Goal: Task Accomplishment & Management: Use online tool/utility

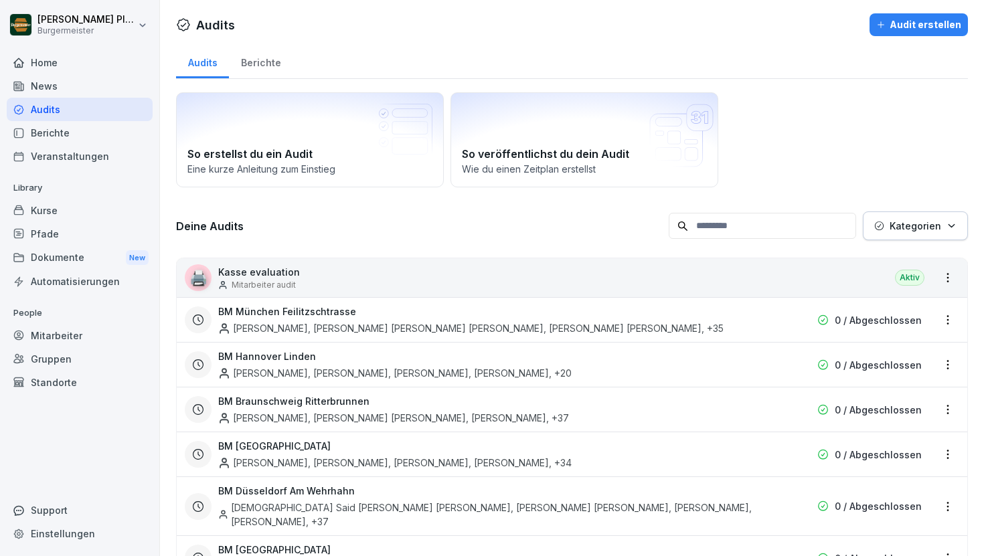
scroll to position [2509, 0]
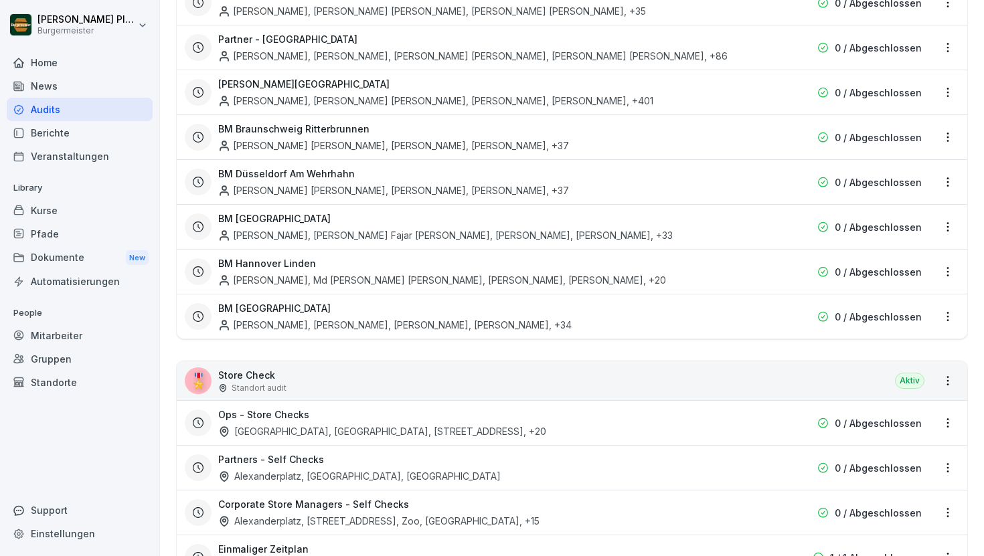
click at [241, 368] on p "Store Check" at bounding box center [252, 375] width 68 height 14
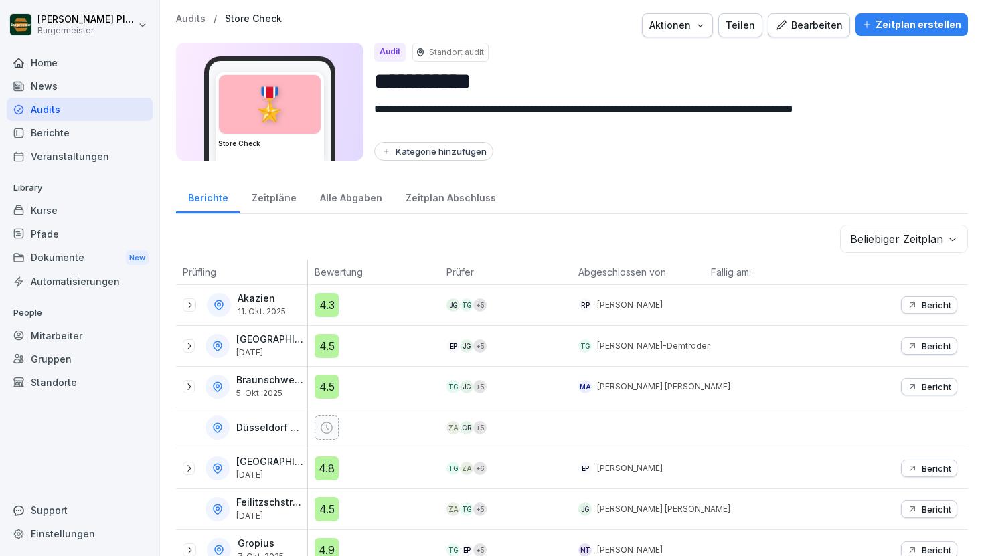
click at [817, 27] on div "Bearbeiten" at bounding box center [809, 25] width 68 height 15
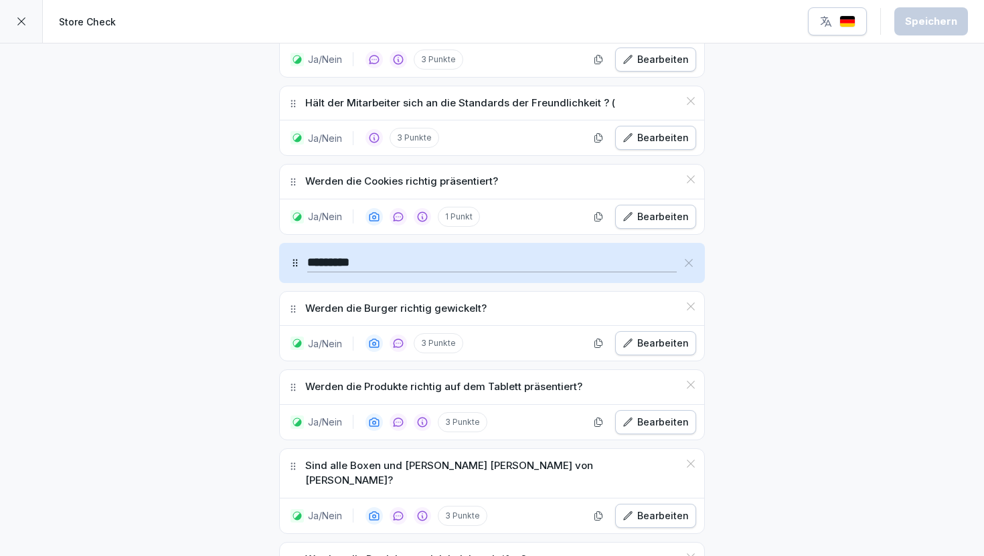
scroll to position [1362, 0]
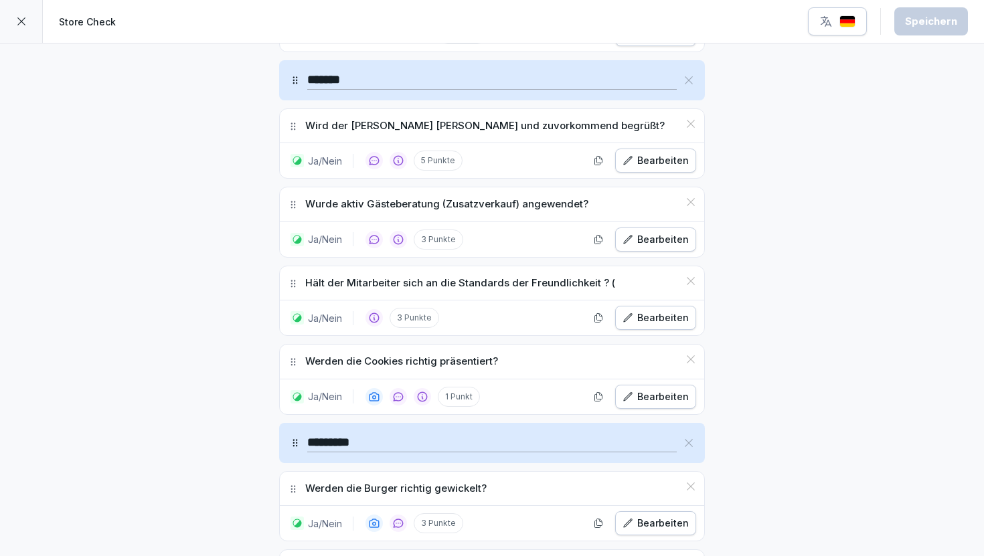
click at [608, 284] on div "Hält der Mitarbeiter sich an die Standards der Freundlichkeit ? (" at bounding box center [492, 283] width 424 height 34
click at [606, 282] on p "Hält der Mitarbeiter sich an die Standards der Freundlichkeit ? (" at bounding box center [460, 283] width 310 height 15
click at [646, 317] on div "Bearbeiten" at bounding box center [656, 318] width 66 height 15
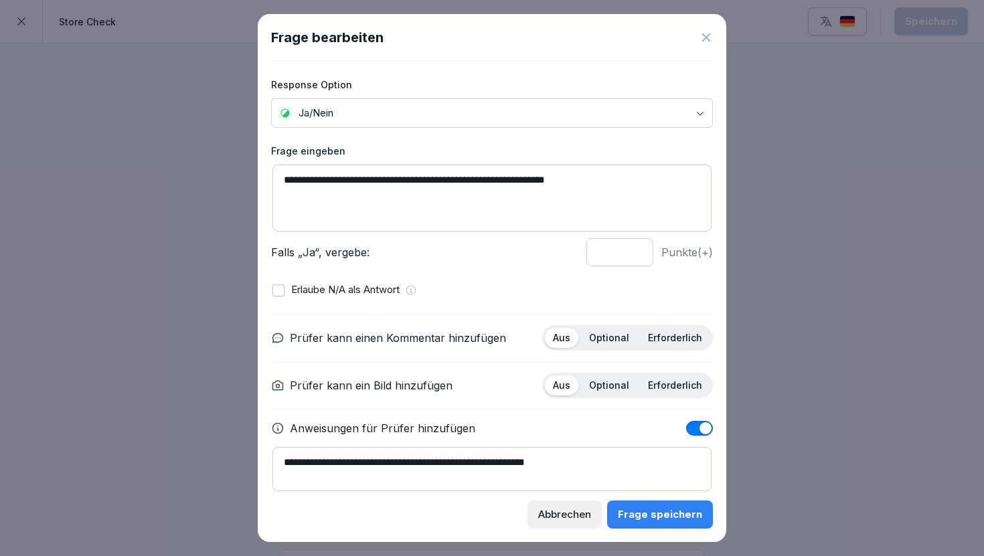
click at [584, 181] on textarea "**********" at bounding box center [491, 198] width 439 height 67
type textarea "**********"
click at [639, 519] on div "Frage speichern" at bounding box center [660, 514] width 84 height 15
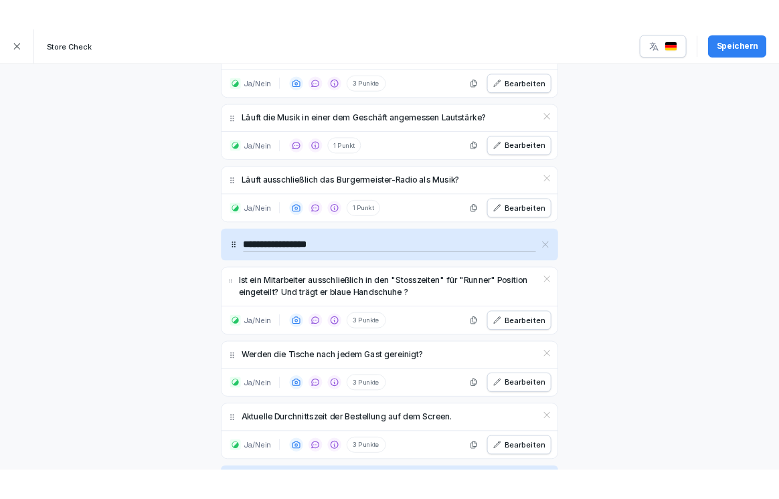
scroll to position [0, 0]
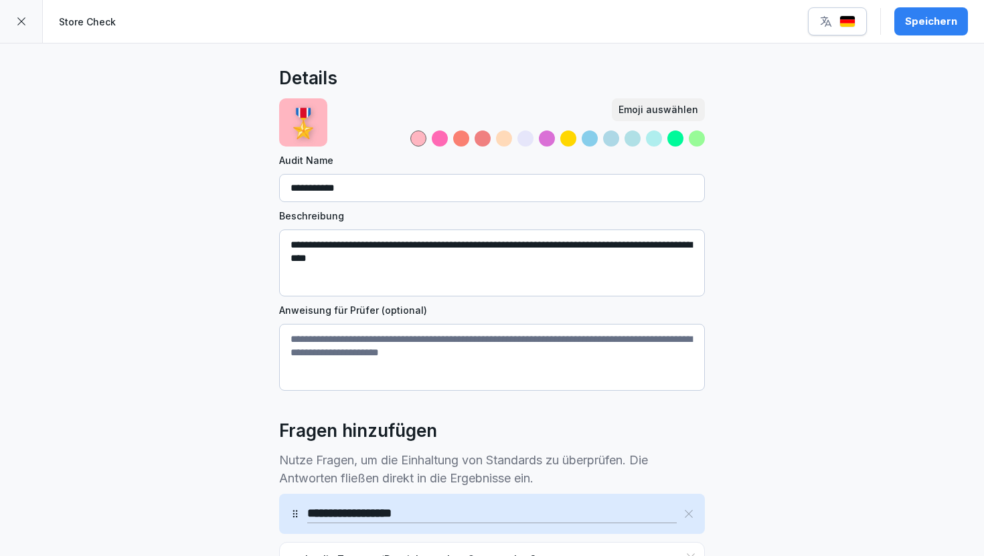
click at [22, 23] on icon at bounding box center [21, 21] width 11 height 11
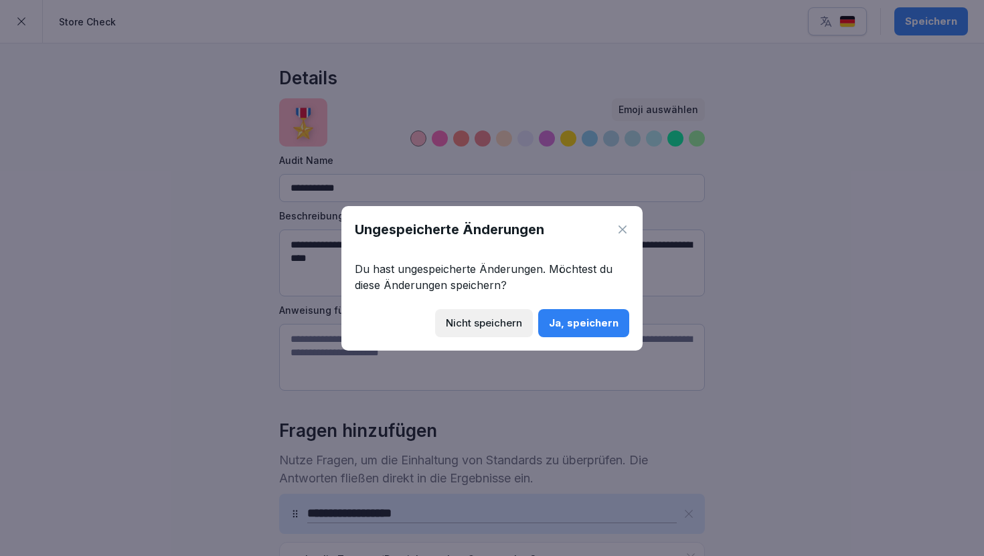
click at [589, 317] on div "Ja, speichern" at bounding box center [584, 323] width 70 height 15
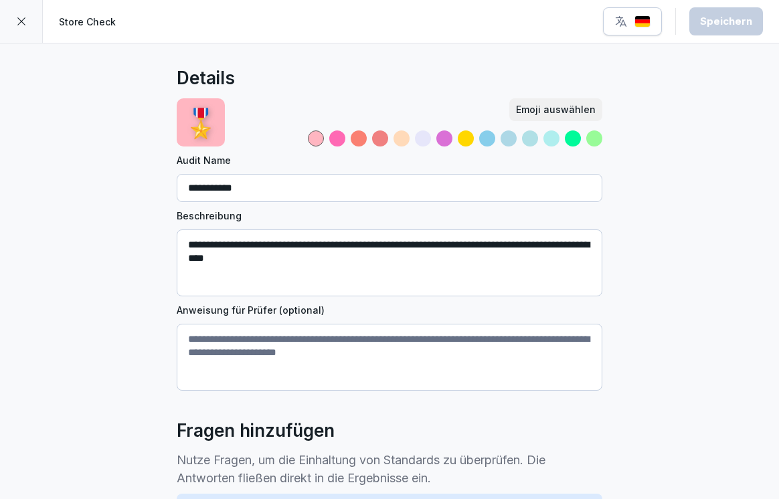
click at [23, 30] on div at bounding box center [21, 21] width 43 height 43
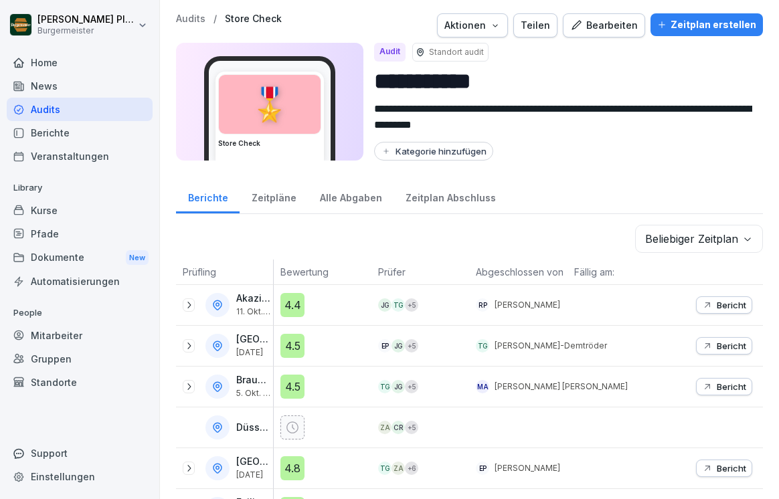
click at [726, 303] on p "Bericht" at bounding box center [731, 305] width 29 height 11
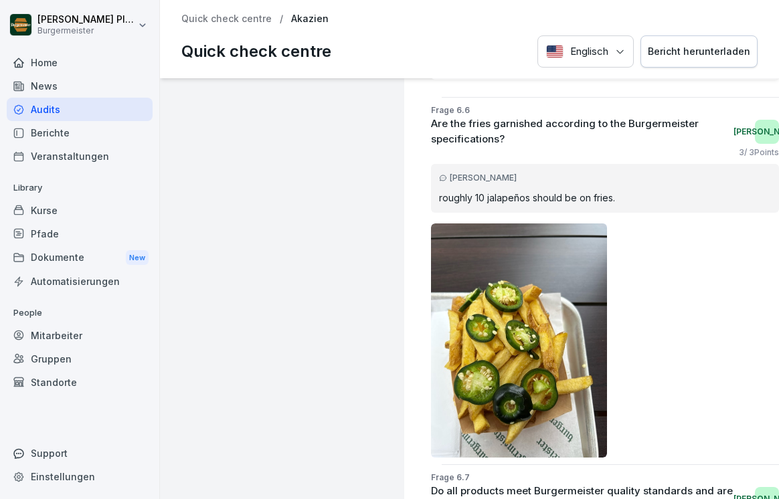
scroll to position [12337, 0]
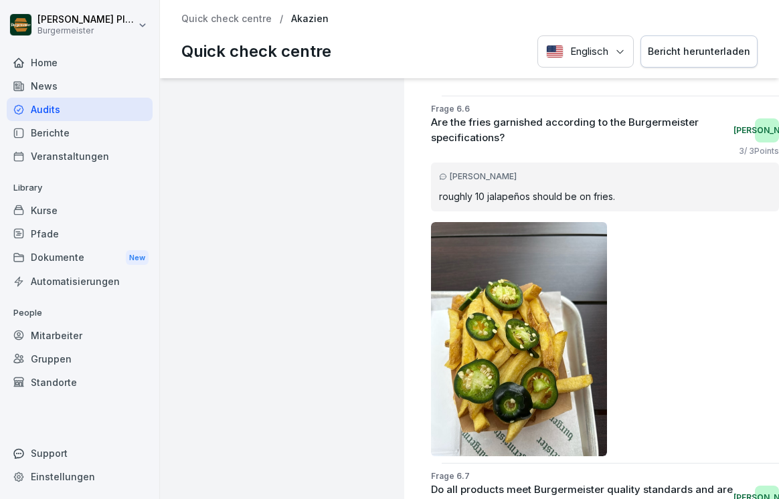
click at [723, 47] on div "Bericht herunterladen" at bounding box center [699, 51] width 102 height 15
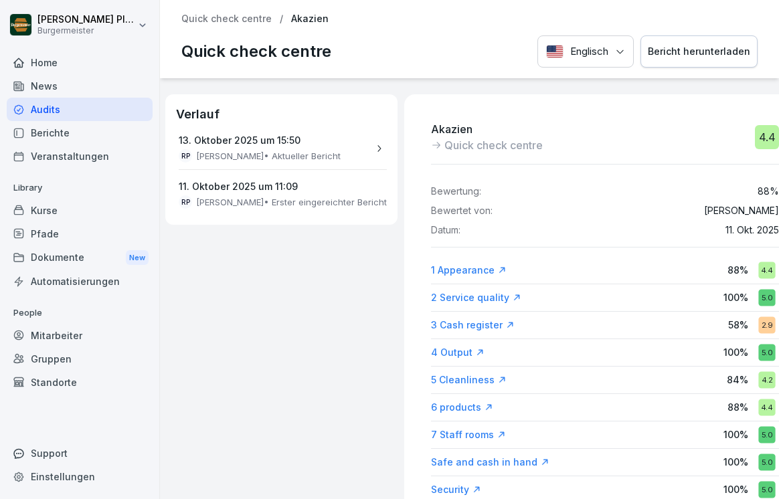
click at [235, 17] on p "Quick check centre" at bounding box center [226, 18] width 90 height 11
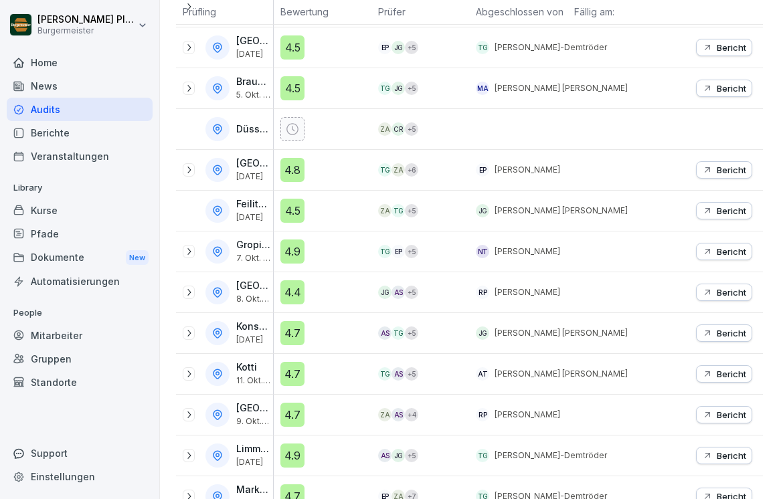
scroll to position [305, 0]
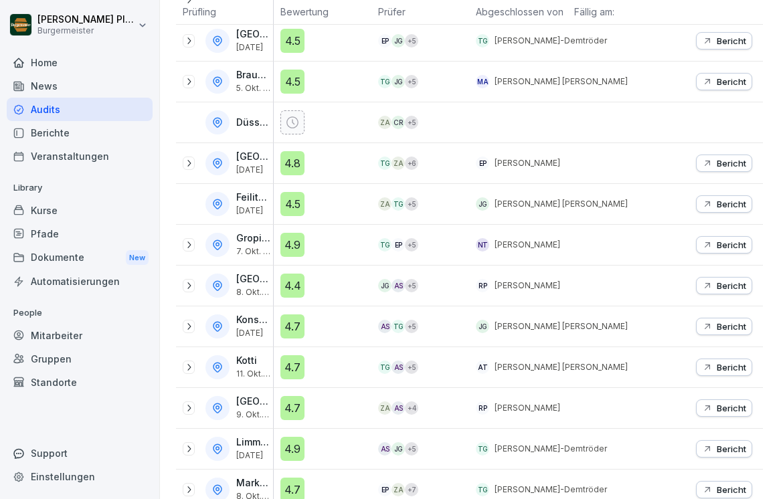
click at [740, 289] on p "Bericht" at bounding box center [731, 285] width 29 height 11
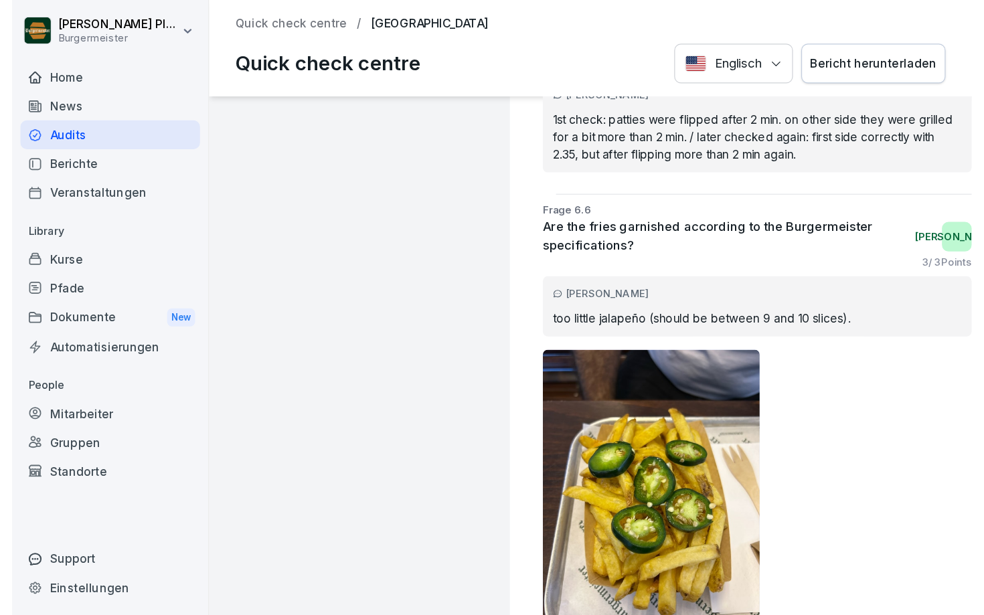
scroll to position [19447, 0]
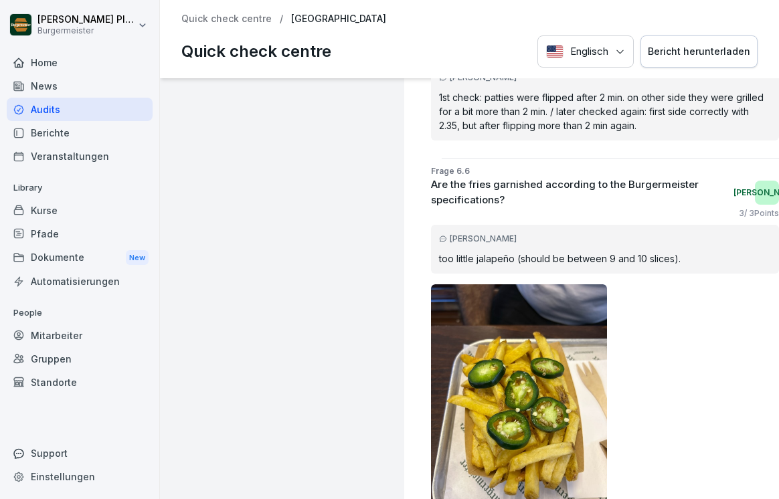
click at [704, 59] on button "Bericht herunterladen" at bounding box center [699, 51] width 117 height 33
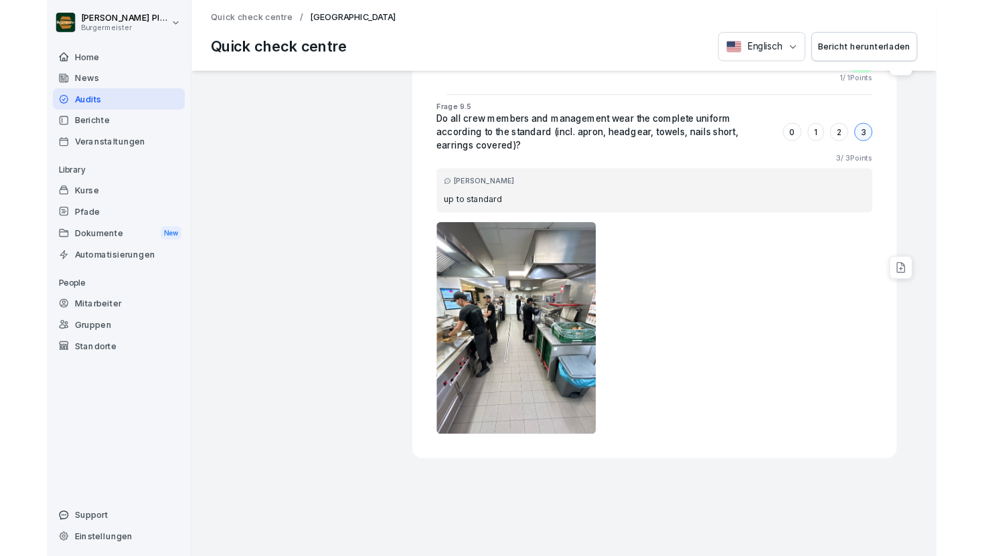
scroll to position [18410, 0]
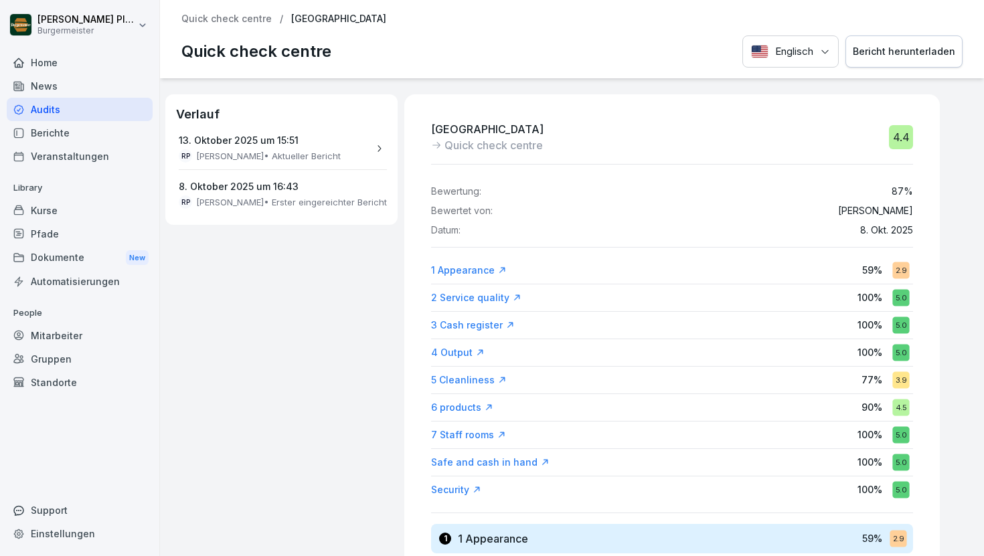
click at [224, 14] on p "Quick check centre" at bounding box center [226, 18] width 90 height 11
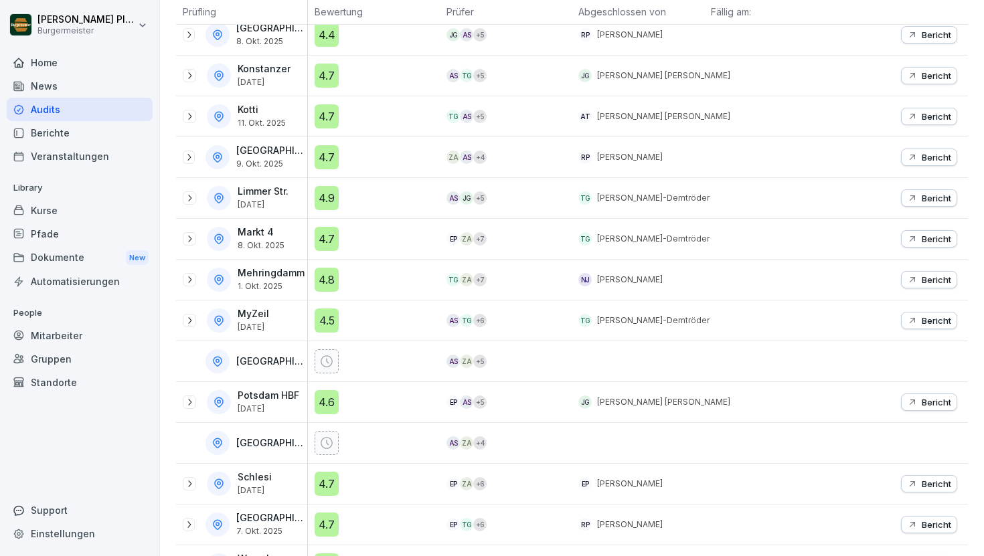
scroll to position [668, 0]
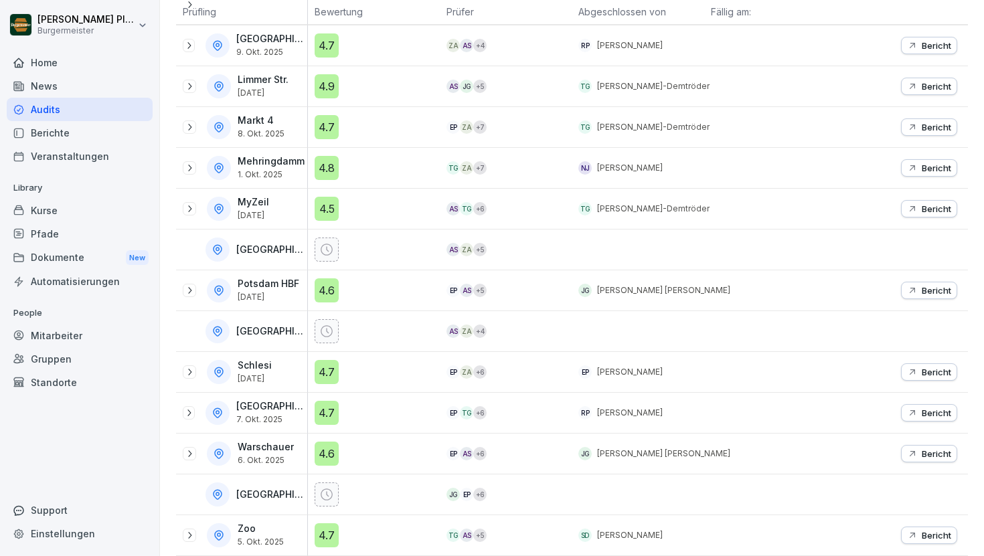
click at [188, 166] on icon at bounding box center [189, 168] width 11 height 11
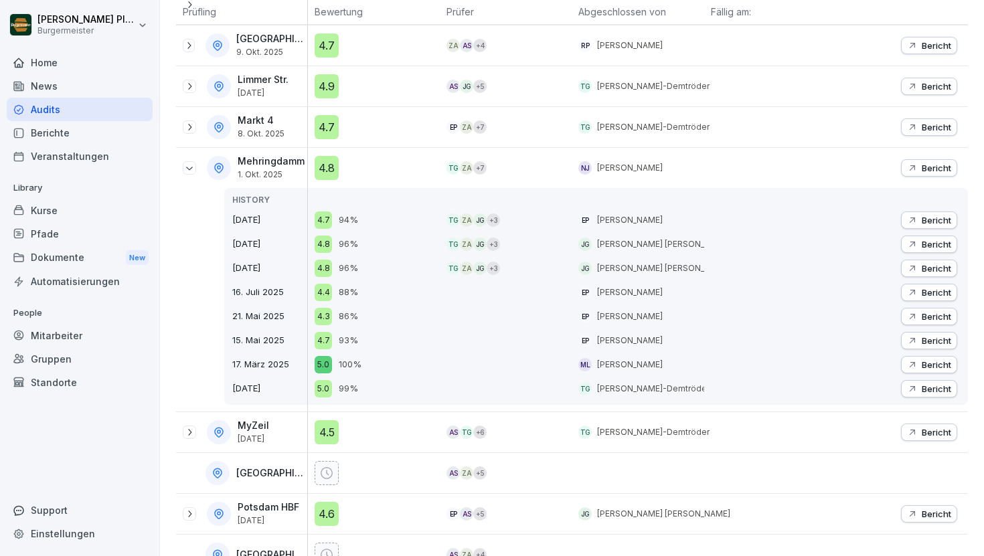
click at [932, 245] on p "Bericht" at bounding box center [936, 244] width 29 height 11
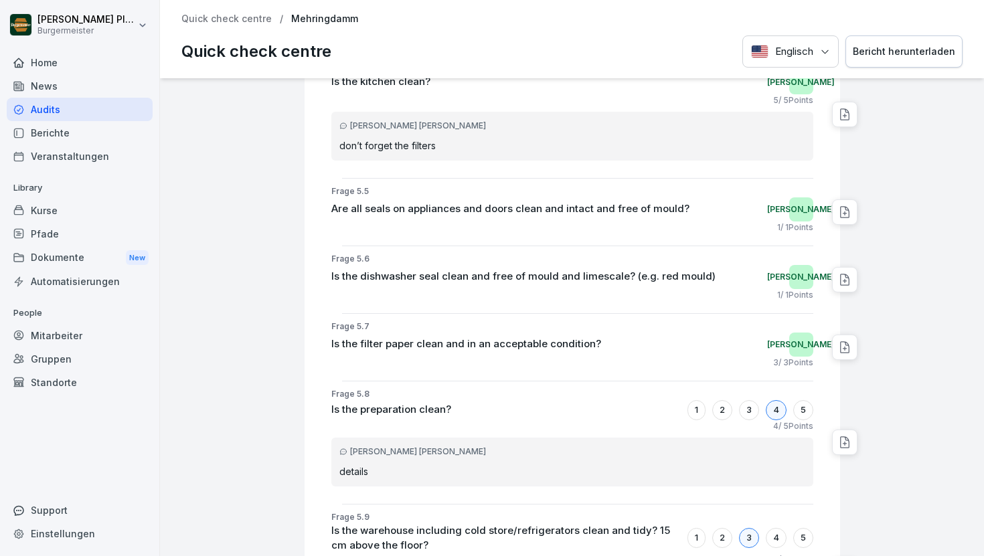
scroll to position [3057, 0]
